Goal: Transaction & Acquisition: Purchase product/service

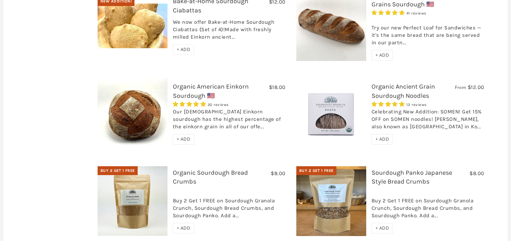
scroll to position [352, 0]
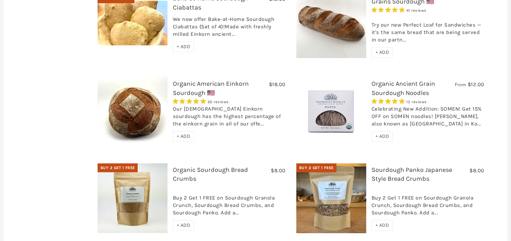
click at [178, 133] on span "+ ADD" at bounding box center [184, 136] width 14 height 6
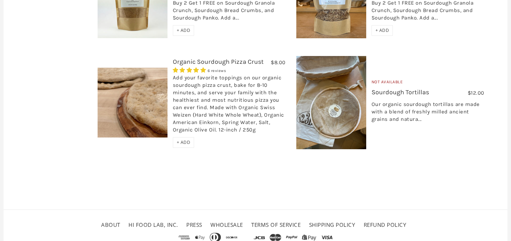
scroll to position [566, 0]
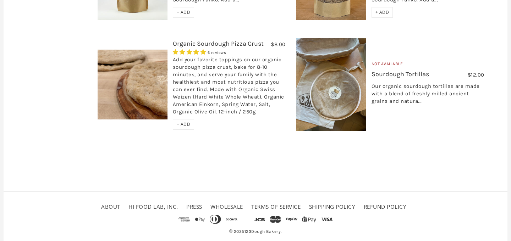
click at [177, 121] on span "+ ADD" at bounding box center [184, 124] width 14 height 6
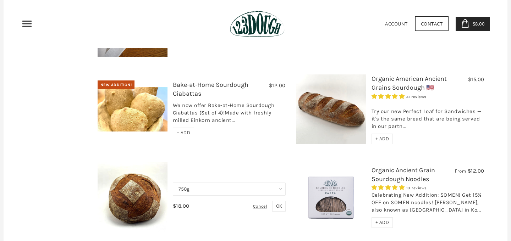
scroll to position [266, 0]
click at [380, 134] on div "+ ADD" at bounding box center [383, 139] width 22 height 11
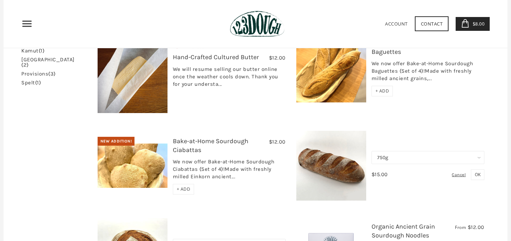
scroll to position [207, 0]
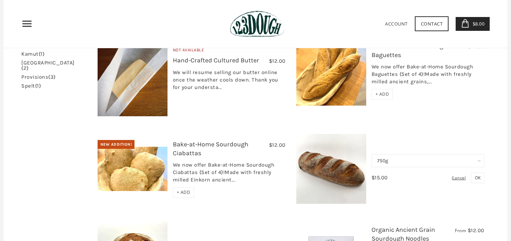
click at [175, 140] on h3 "Bake-at-Home Sourdough Ciabattas" at bounding box center [229, 150] width 113 height 21
click at [177, 141] on link "Bake-at-Home Sourdough Ciabattas" at bounding box center [211, 149] width 76 height 17
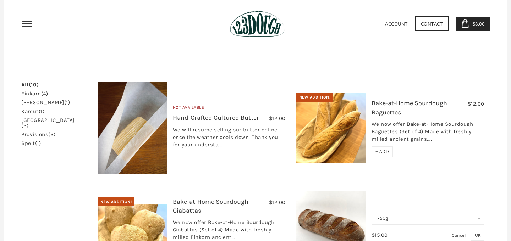
scroll to position [149, 0]
click at [381, 148] on span "+ ADD" at bounding box center [382, 151] width 14 height 6
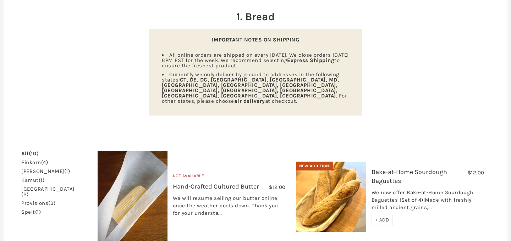
scroll to position [0, 0]
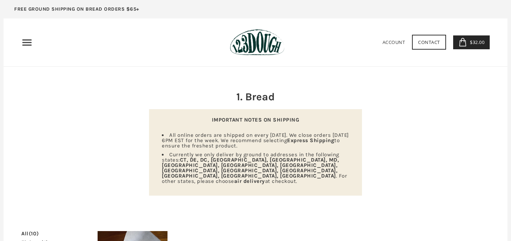
click at [467, 44] on link "$32.00 3" at bounding box center [471, 42] width 37 height 14
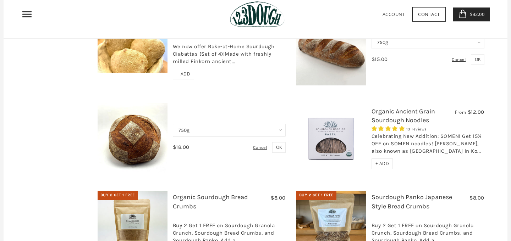
scroll to position [328, 0]
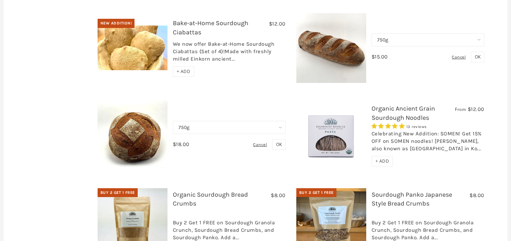
click at [198, 121] on select "750g" at bounding box center [229, 127] width 113 height 13
click at [277, 142] on span "OK" at bounding box center [279, 145] width 6 height 6
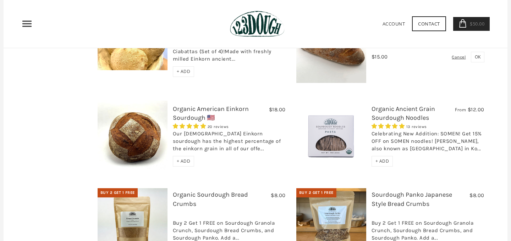
click at [180, 158] on span "+ ADD" at bounding box center [184, 161] width 14 height 6
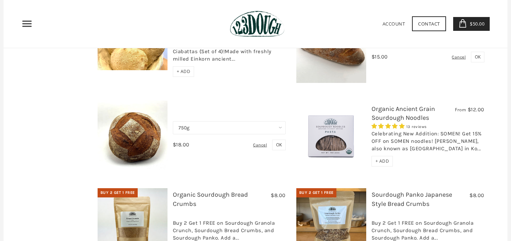
click at [279, 140] on button "OK" at bounding box center [278, 145] width 13 height 11
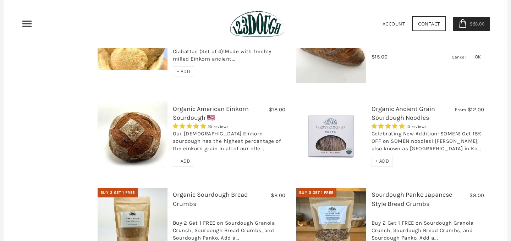
click at [475, 24] on span "$68.00" at bounding box center [476, 24] width 16 height 6
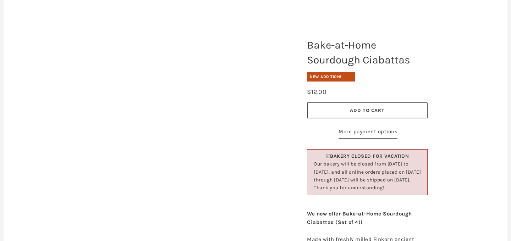
scroll to position [75, 0]
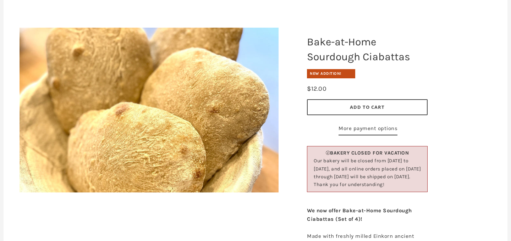
click at [340, 107] on button "Add to Cart" at bounding box center [367, 107] width 121 height 16
